Goal: Task Accomplishment & Management: Complete application form

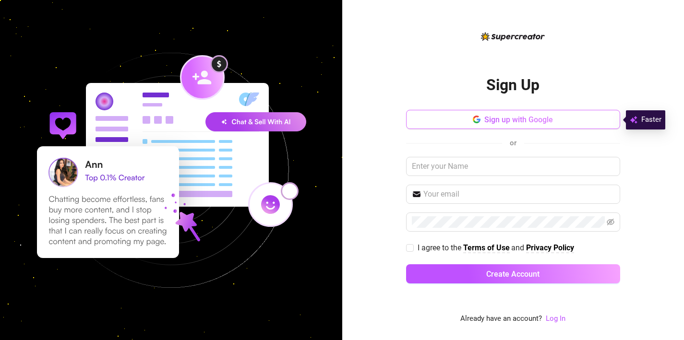
click at [528, 119] on span "Sign up with Google" at bounding box center [518, 119] width 69 height 9
click at [508, 120] on span "Sign up with Google" at bounding box center [518, 119] width 69 height 9
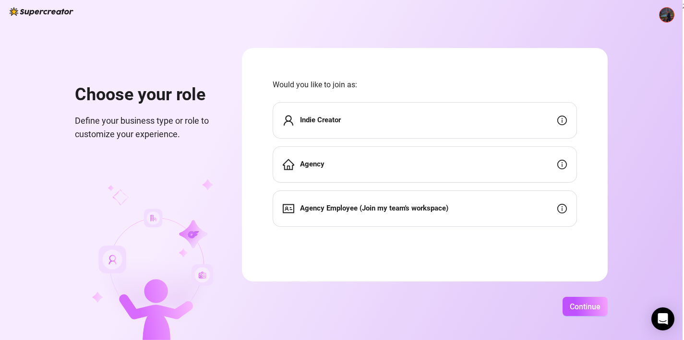
click at [430, 122] on div "Indie Creator" at bounding box center [425, 120] width 304 height 36
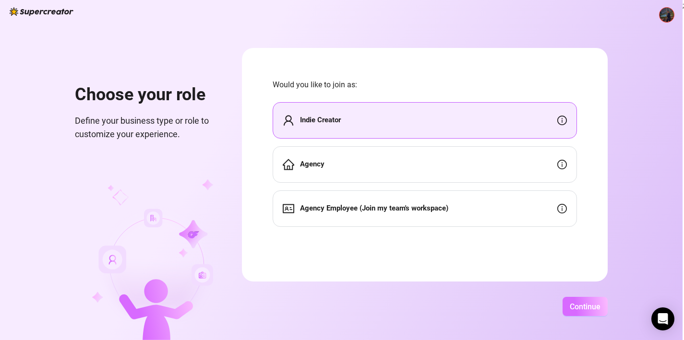
click at [573, 312] on button "Continue" at bounding box center [585, 306] width 45 height 19
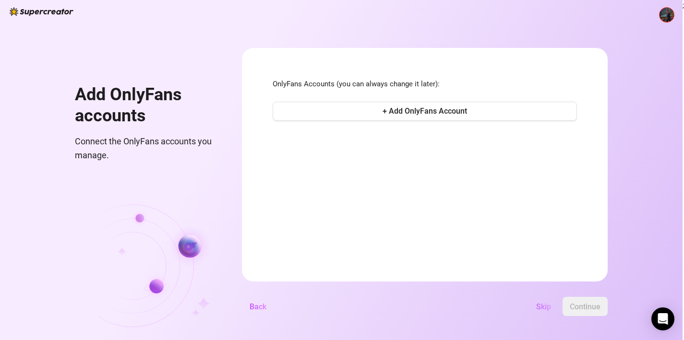
click at [540, 308] on span "Skip" at bounding box center [543, 306] width 15 height 9
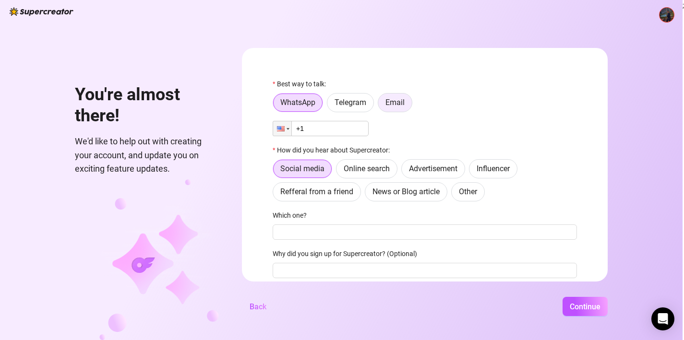
click at [396, 106] on span "Email" at bounding box center [394, 102] width 19 height 9
click at [381, 105] on input "Email" at bounding box center [381, 105] width 0 height 0
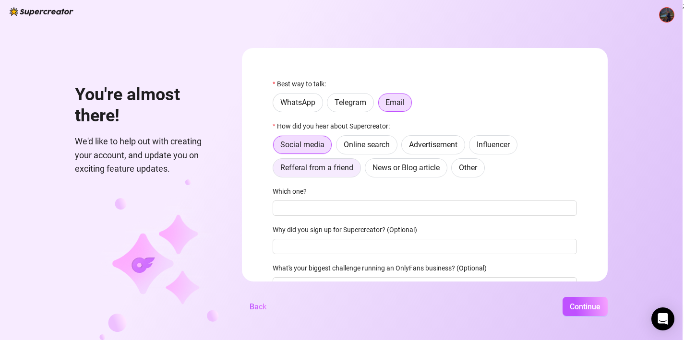
scroll to position [51, 0]
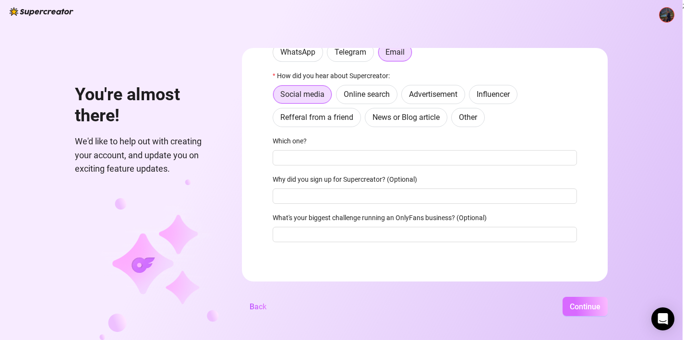
click at [582, 304] on span "Continue" at bounding box center [585, 306] width 31 height 9
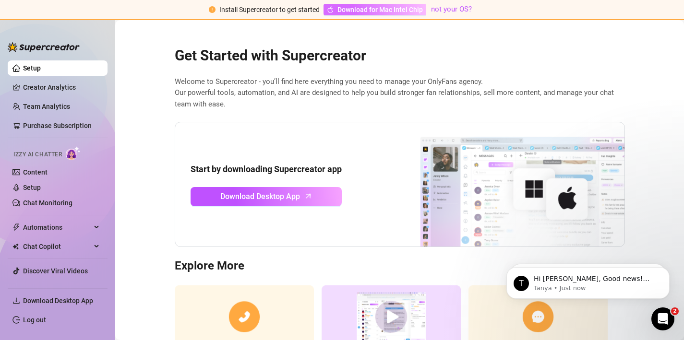
click at [358, 12] on span "Download for Mac Intel Chip" at bounding box center [379, 9] width 85 height 11
